Goal: Find specific page/section: Find specific page/section

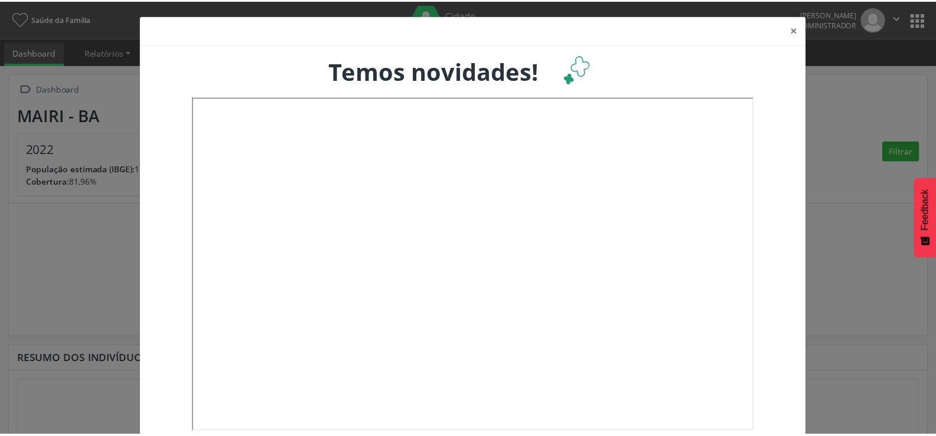
scroll to position [22, 0]
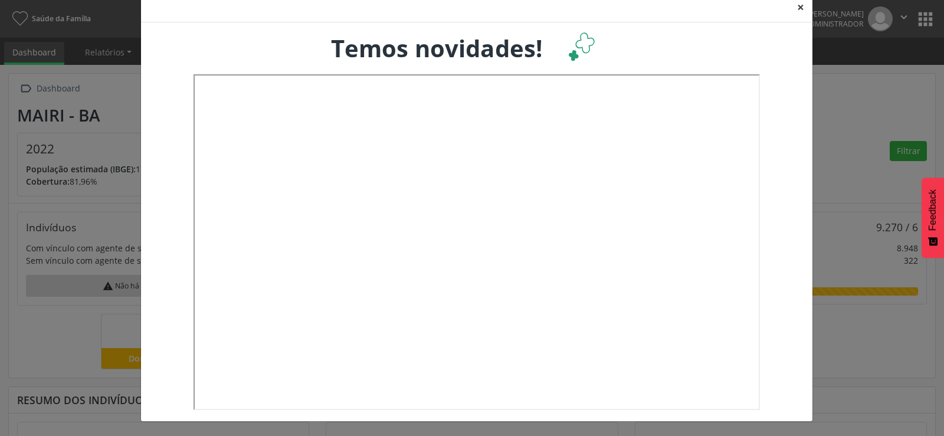
click at [793, 7] on button "×" at bounding box center [801, 7] width 24 height 29
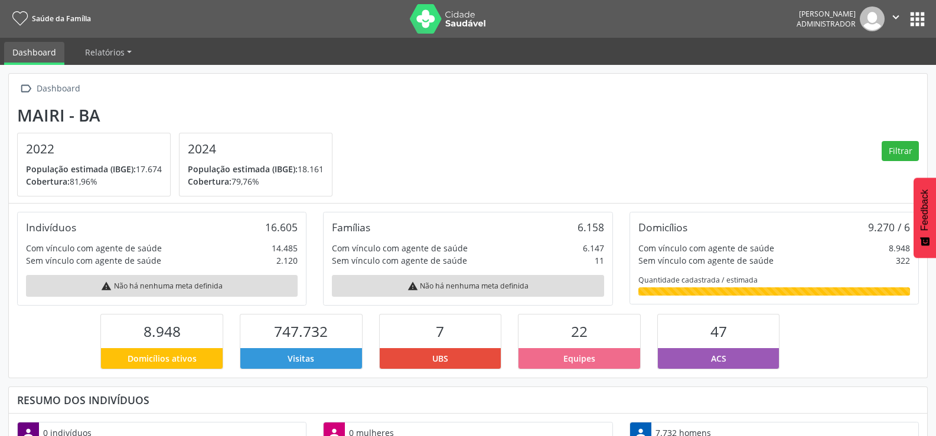
scroll to position [196, 306]
click at [920, 19] on button "apps" at bounding box center [917, 19] width 21 height 21
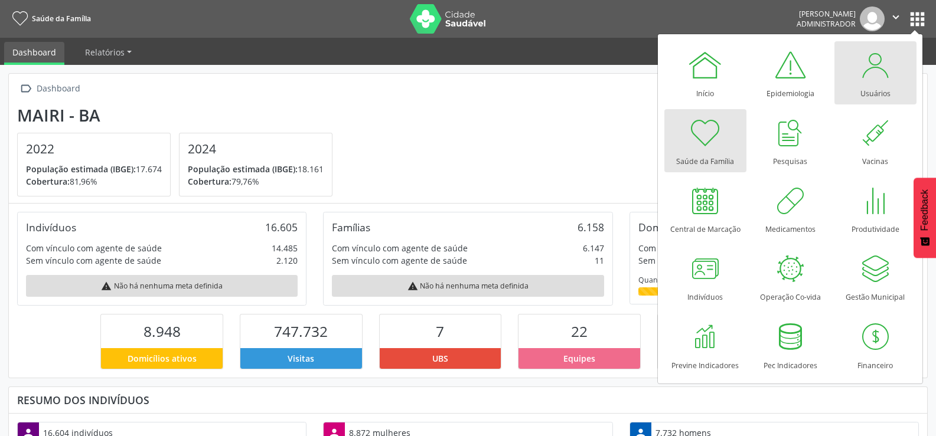
click at [878, 74] on div at bounding box center [874, 64] width 35 height 35
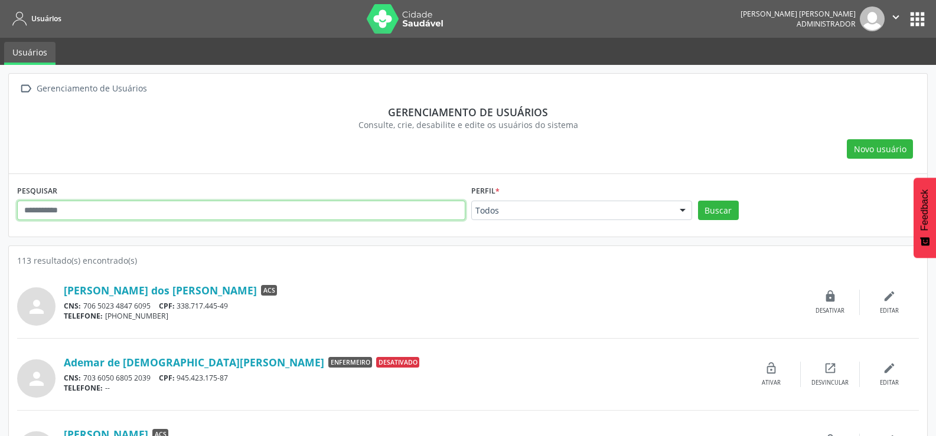
click at [175, 215] on input "text" at bounding box center [241, 211] width 448 height 20
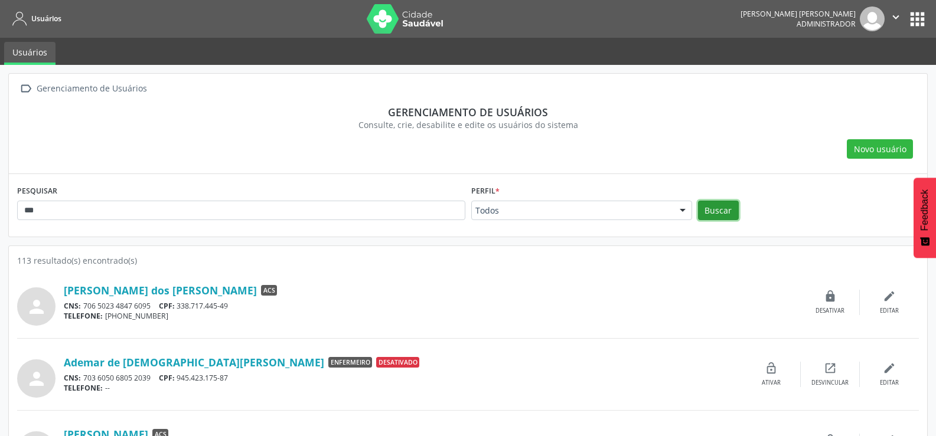
click at [711, 208] on button "Buscar" at bounding box center [718, 211] width 41 height 20
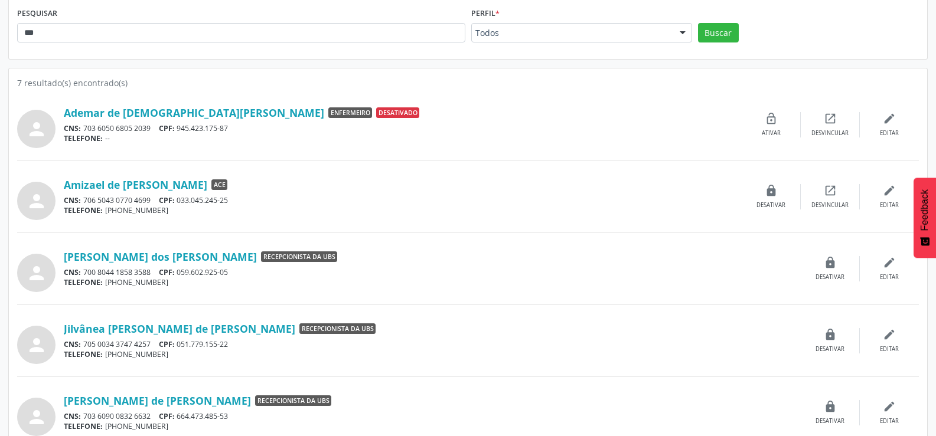
scroll to position [177, 0]
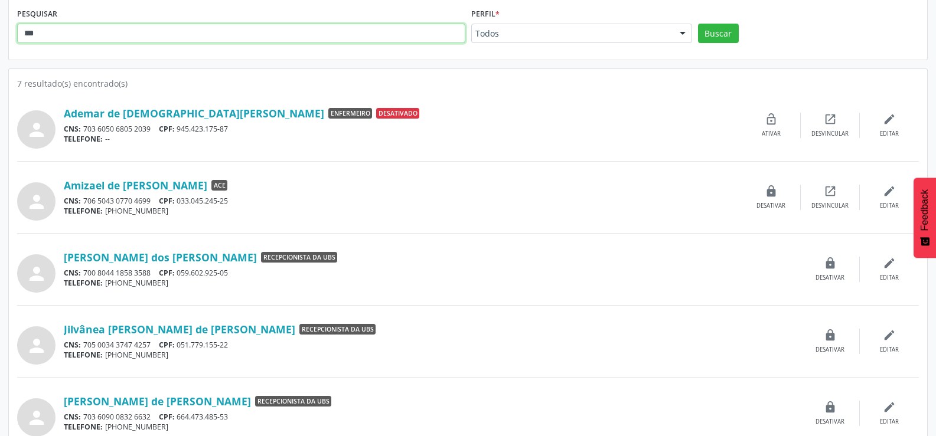
click at [89, 43] on input "***" at bounding box center [241, 34] width 448 height 20
type input "****"
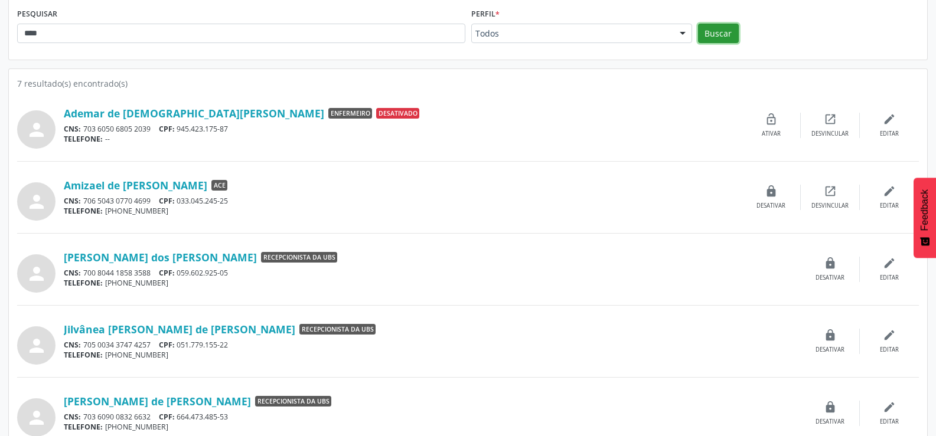
click at [720, 30] on button "Buscar" at bounding box center [718, 34] width 41 height 20
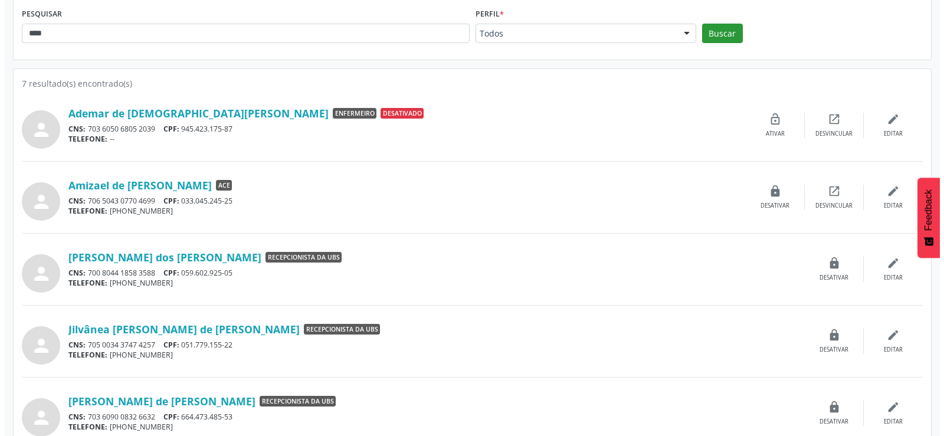
scroll to position [0, 0]
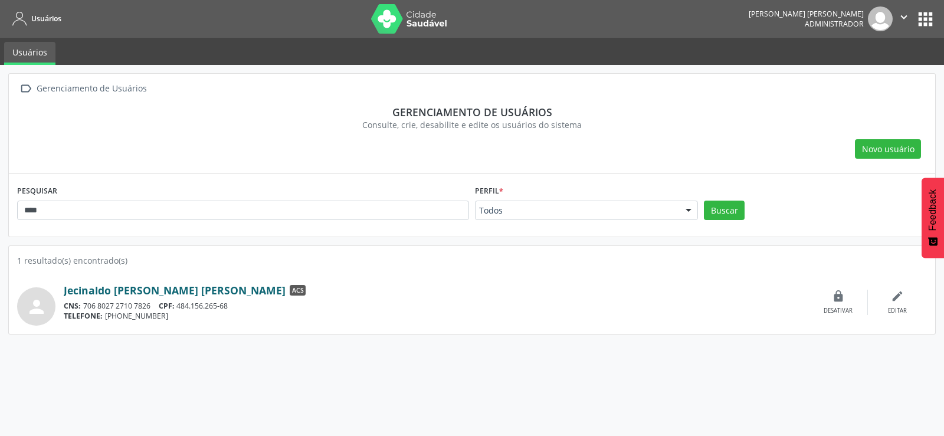
click at [165, 290] on link "Jecinaldo de Assis Oliveira" at bounding box center [175, 290] width 222 height 13
